Goal: Task Accomplishment & Management: Use online tool/utility

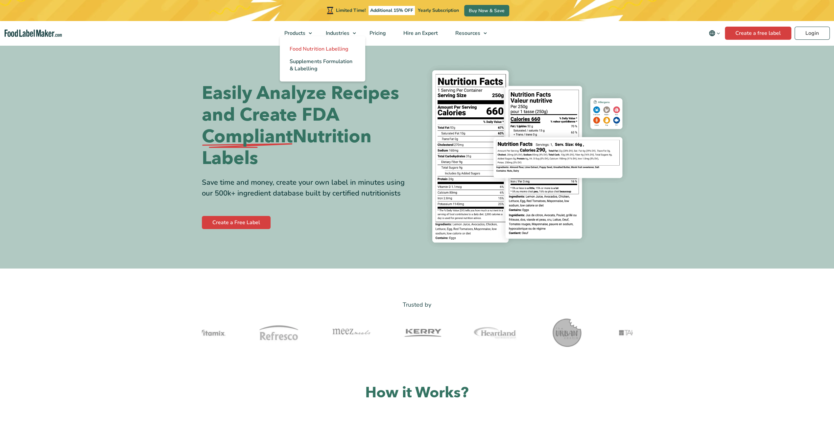
click at [311, 48] on span "Food Nutrition Labelling" at bounding box center [319, 48] width 59 height 7
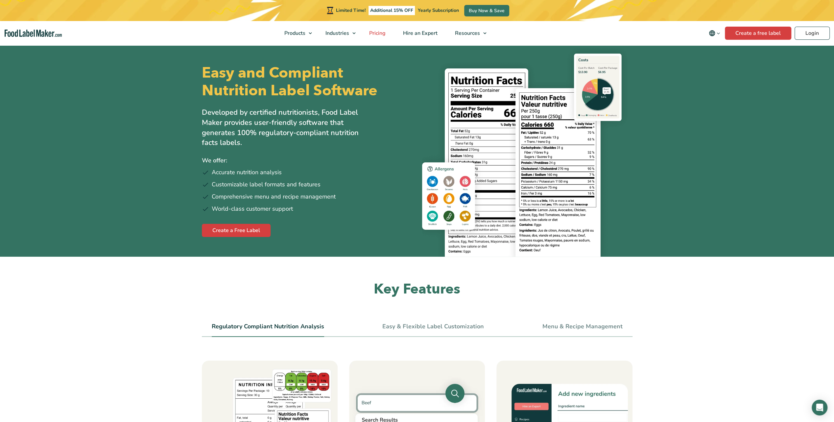
click at [385, 32] on span "Pricing" at bounding box center [376, 33] width 19 height 7
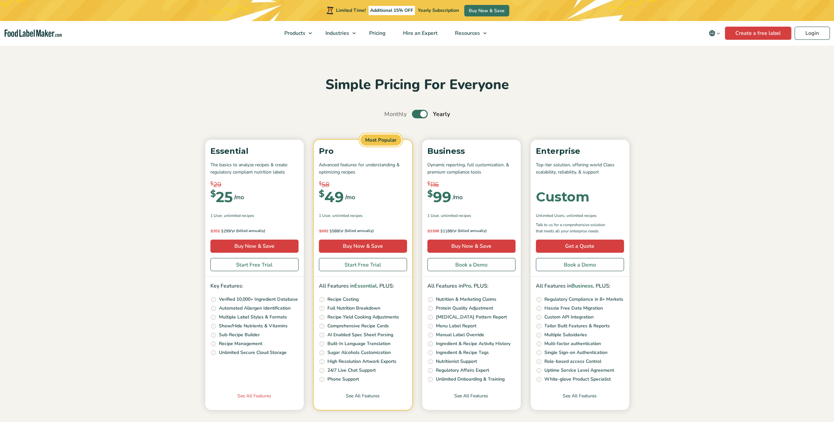
click at [263, 396] on link "See All Features" at bounding box center [254, 400] width 99 height 17
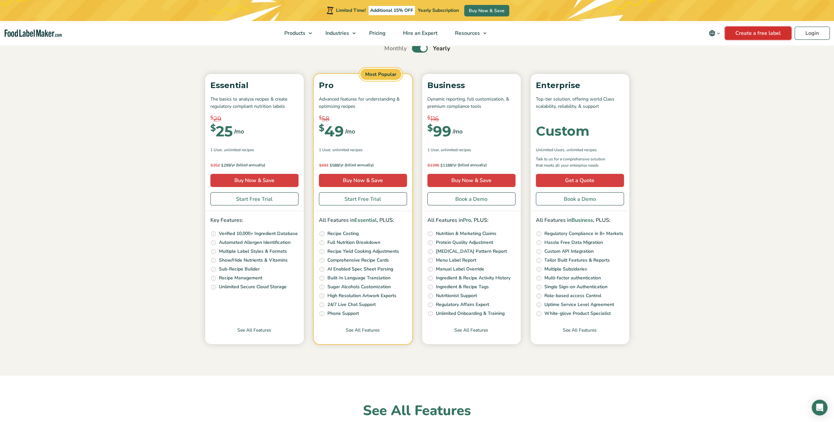
click at [754, 33] on link "Create a free label" at bounding box center [758, 33] width 66 height 13
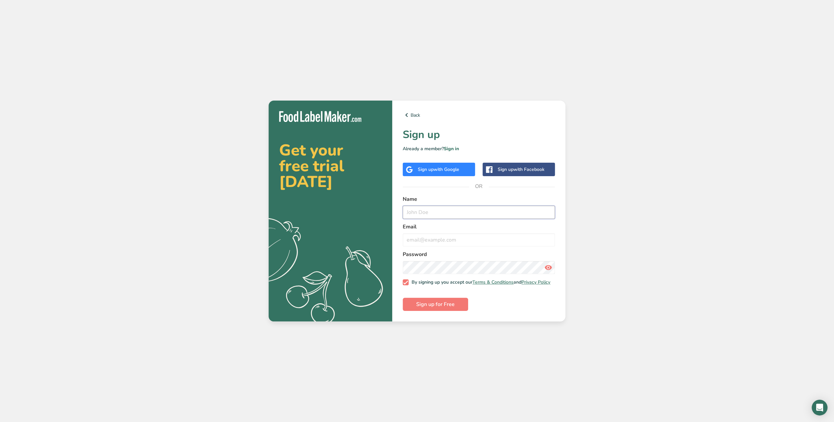
click at [435, 211] on input "text" at bounding box center [479, 212] width 152 height 13
type input "a"
type input "Anthony Frechette"
click at [417, 239] on input "email" at bounding box center [479, 239] width 152 height 13
type input "afrechette@airculinaire.com"
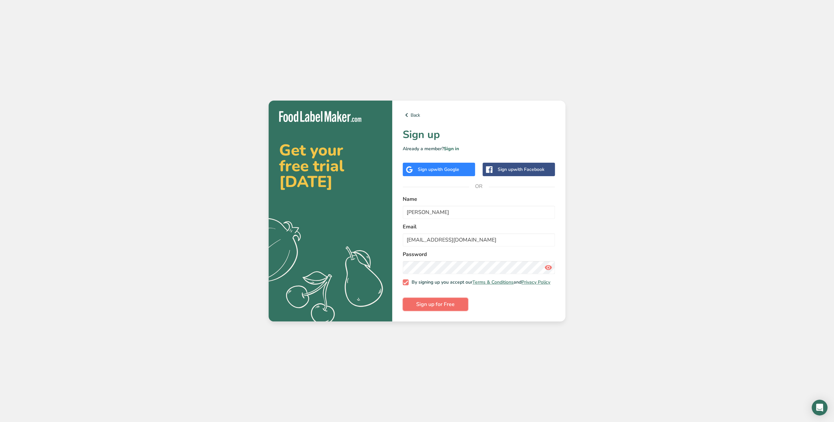
click at [450, 303] on span "Sign up for Free" at bounding box center [435, 304] width 38 height 8
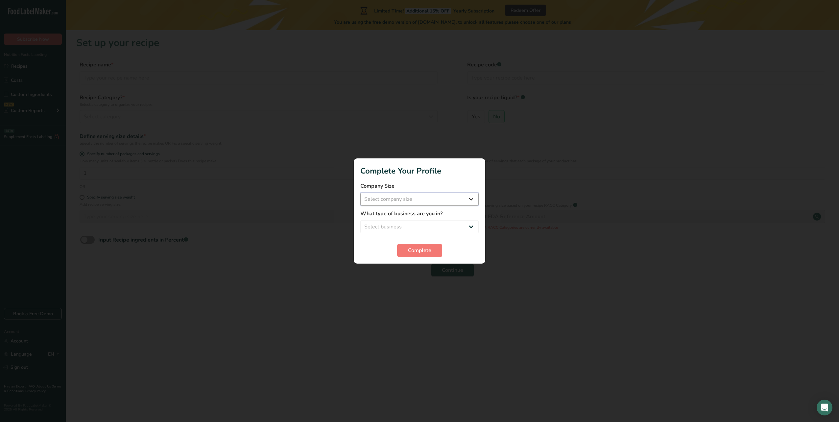
click at [470, 200] on select "Select company size Fewer than 10 Employees 10 to 50 Employees 51 to 500 Employ…" at bounding box center [419, 199] width 118 height 13
click at [360, 193] on select "Select company size Fewer than 10 Employees 10 to 50 Employees 51 to 500 Employ…" at bounding box center [419, 199] width 118 height 13
click at [472, 197] on select "Fewer than 10 Employees 10 to 50 Employees 51 to 500 Employees Over 500 Employe…" at bounding box center [419, 199] width 118 height 13
select select "3"
click at [360, 193] on select "Fewer than 10 Employees 10 to 50 Employees 51 to 500 Employees Over 500 Employe…" at bounding box center [419, 199] width 118 height 13
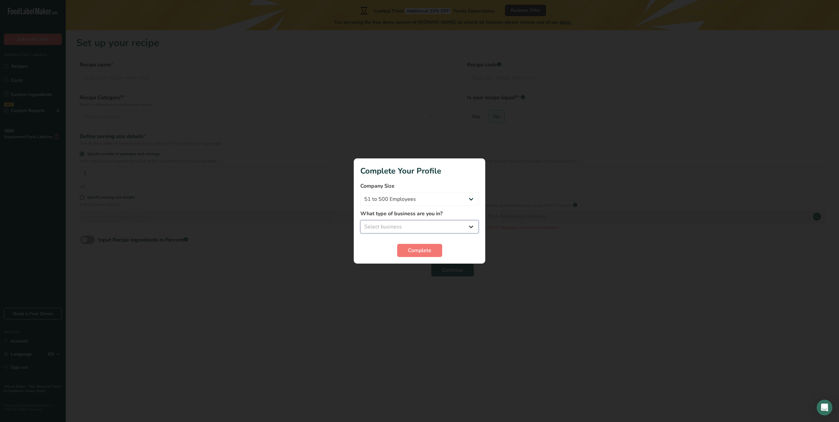
click at [407, 229] on select "Select business Packaged Food Manufacturer Restaurant & Cafe Bakery Meal Plans …" at bounding box center [419, 226] width 118 height 13
select select "2"
click at [360, 220] on select "Select business Packaged Food Manufacturer Restaurant & Cafe Bakery Meal Plans …" at bounding box center [419, 226] width 118 height 13
click at [411, 248] on span "Complete" at bounding box center [419, 250] width 23 height 8
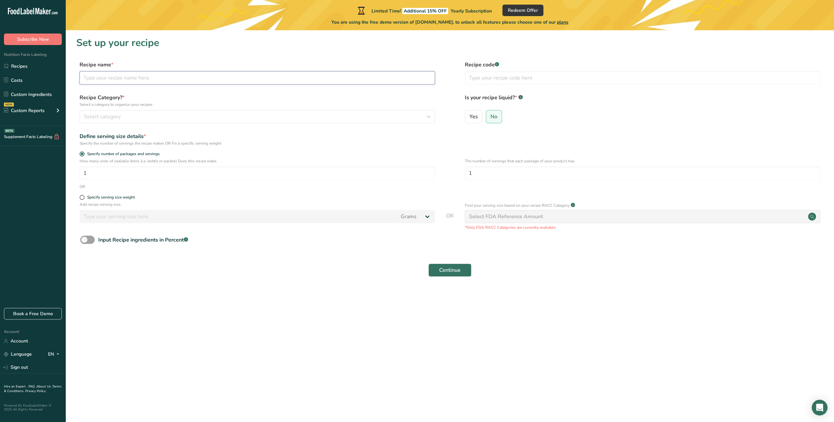
click at [123, 76] on input "text" at bounding box center [257, 77] width 355 height 13
type input "Ceasar Salad"
click at [491, 78] on input "text" at bounding box center [642, 77] width 355 height 13
type input "CS"
click at [169, 118] on div "Select category" at bounding box center [255, 117] width 343 height 8
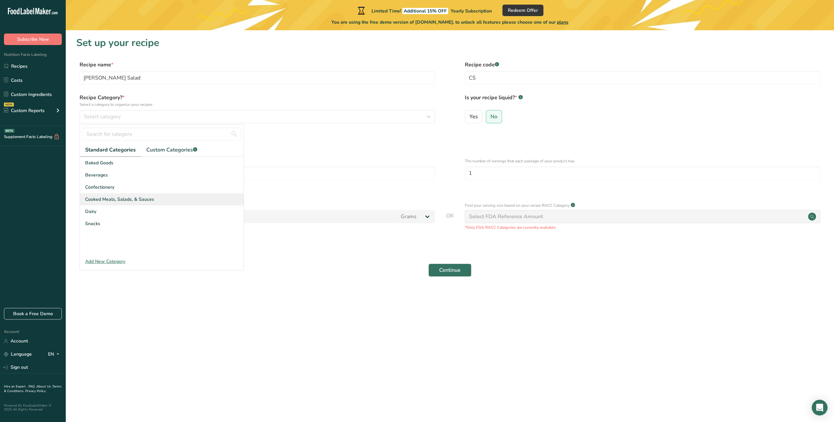
click at [113, 198] on span "Cooked Meals, Salads, & Sauces" at bounding box center [119, 199] width 69 height 7
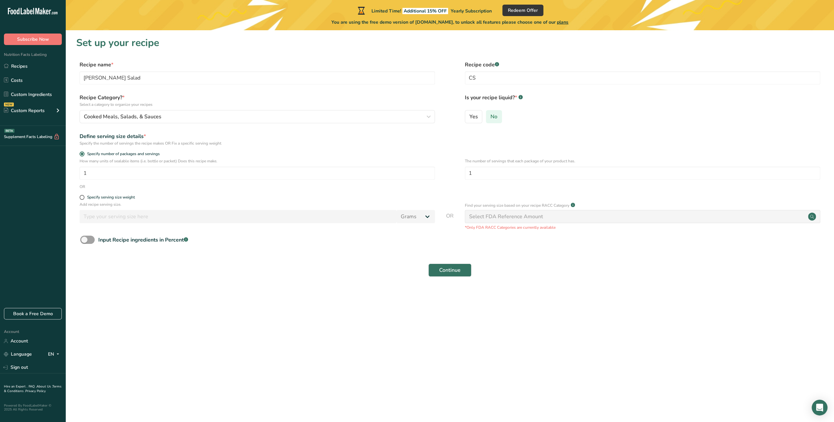
click at [492, 118] on span "No" at bounding box center [493, 116] width 7 height 7
click at [490, 118] on input "No" at bounding box center [488, 116] width 4 height 4
click at [92, 241] on span at bounding box center [87, 240] width 14 height 8
click at [84, 241] on input "Input Recipe ingredients in Percent .a-a{fill:#347362;}.b-a{fill:#fff;}" at bounding box center [82, 240] width 4 height 4
checkbox input "true"
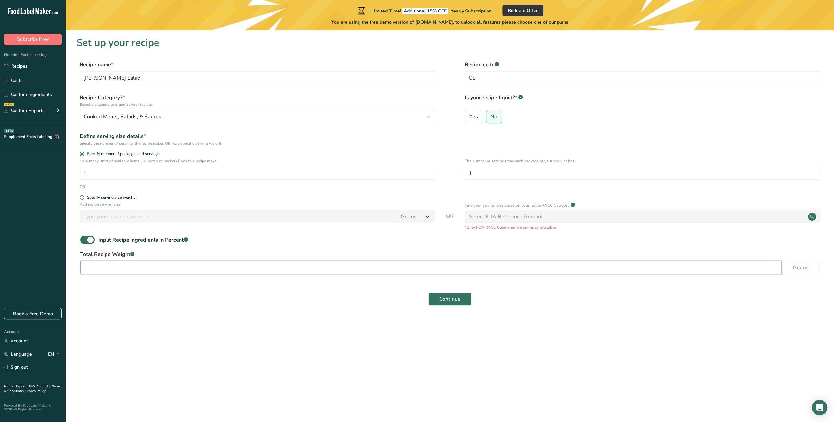
click at [141, 267] on input "number" at bounding box center [430, 267] width 701 height 13
type input "16"
click at [364, 292] on div "Continue" at bounding box center [449, 299] width 747 height 21
click at [446, 298] on span "Continue" at bounding box center [449, 299] width 21 height 8
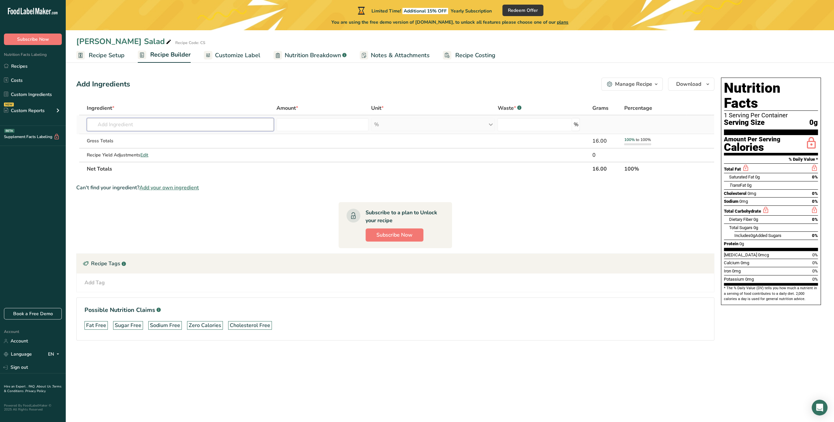
click at [133, 124] on input "text" at bounding box center [180, 124] width 187 height 13
type input "Romiane"
click at [139, 137] on p "11251 Lettuce, cos or romaine, raw" at bounding box center [132, 137] width 80 height 7
type input "Lettuce, cos or romaine, raw"
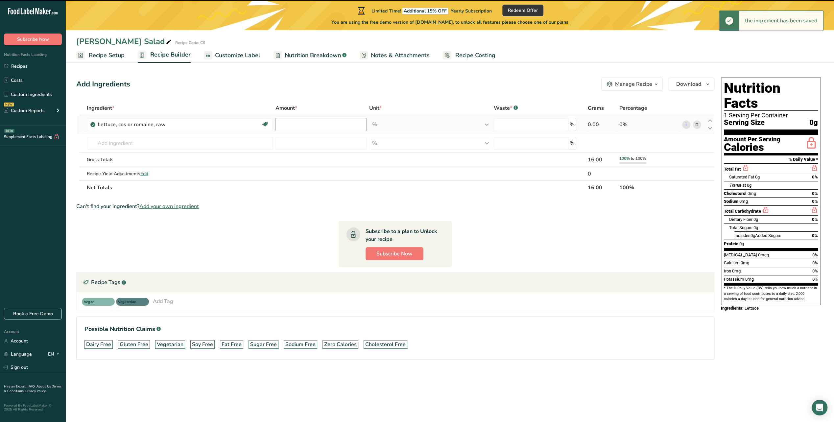
type input "0"
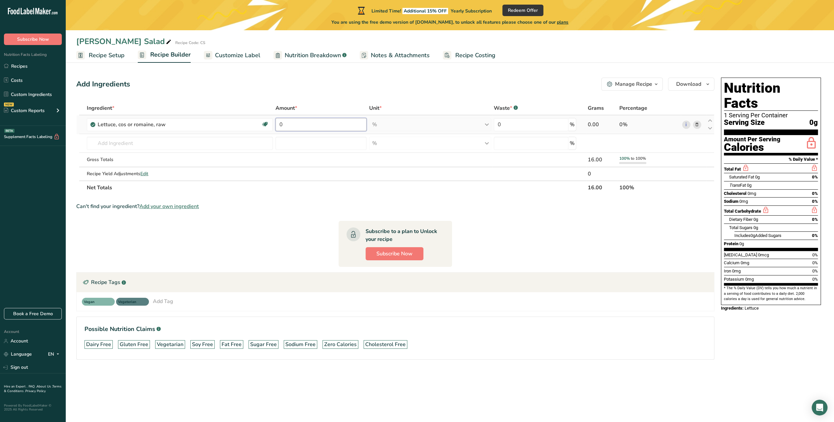
click at [313, 126] on input "0" at bounding box center [320, 124] width 91 height 13
type input "5"
click at [421, 127] on div "Ingredient * Amount * Unit * Waste * .a-a{fill:#347362;}.b-a{fill:#fff;} Grams …" at bounding box center [395, 147] width 638 height 93
click at [176, 143] on input "text" at bounding box center [180, 143] width 186 height 13
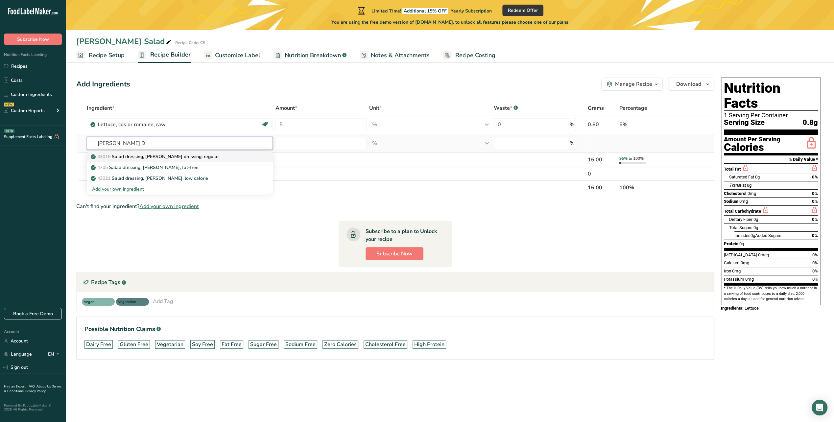
type input "Ceasar D"
click at [171, 158] on p "43015 Salad dressing, caesar dressing, regular" at bounding box center [155, 156] width 127 height 7
type input "Salad dressing, caesar dressing, regular"
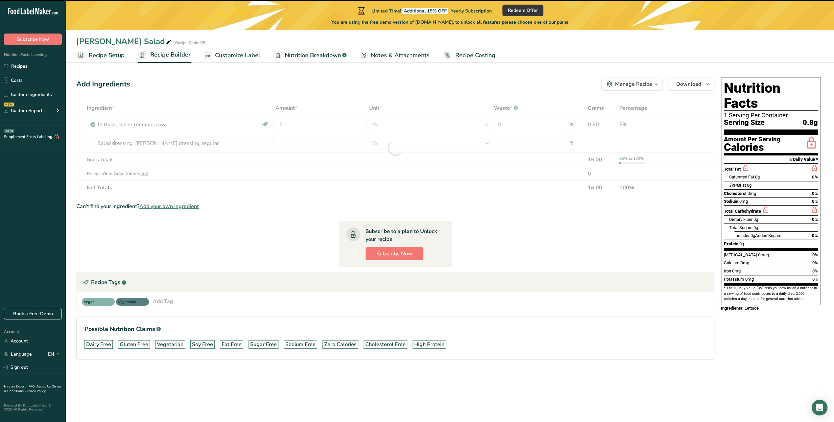
type input "0"
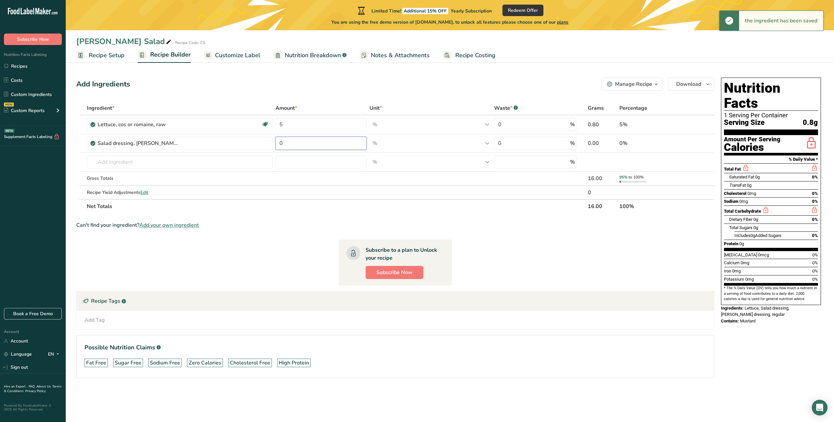
click at [303, 142] on input "0" at bounding box center [320, 143] width 91 height 13
type input "4"
click at [398, 147] on div "Ingredient * Amount * Unit * Waste * .a-a{fill:#347362;}.b-a{fill:#fff;} Grams …" at bounding box center [395, 157] width 638 height 112
